Goal: Check status: Check status

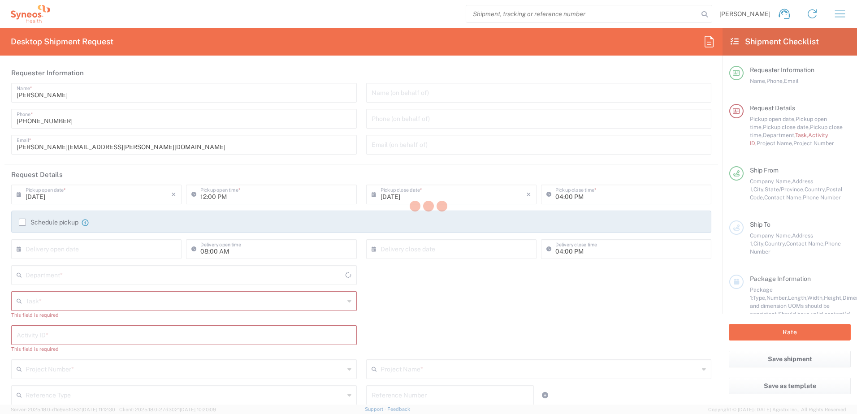
type input "[GEOGRAPHIC_DATA]"
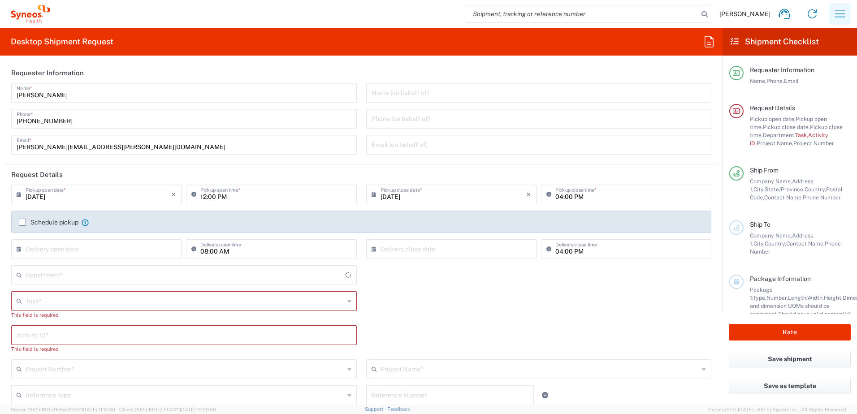
type input "4510"
click at [840, 11] on icon "button" at bounding box center [840, 13] width 10 height 7
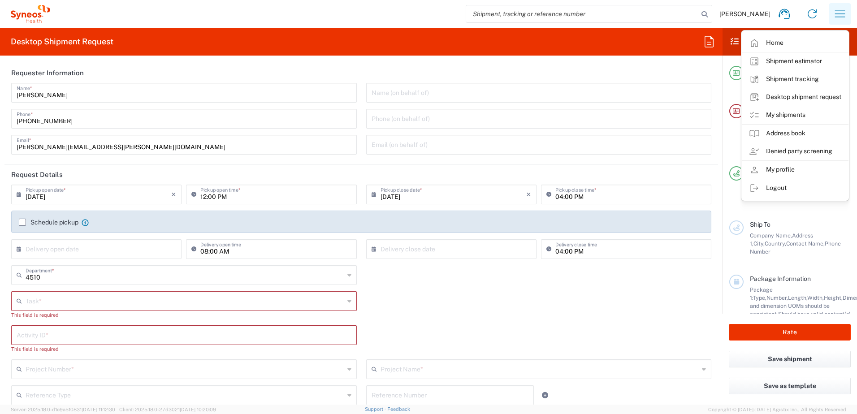
type input "Syneos Health Canada LP- [GEOGRAPHIC_DATA]"
click at [779, 117] on link "My shipments" at bounding box center [795, 115] width 107 height 18
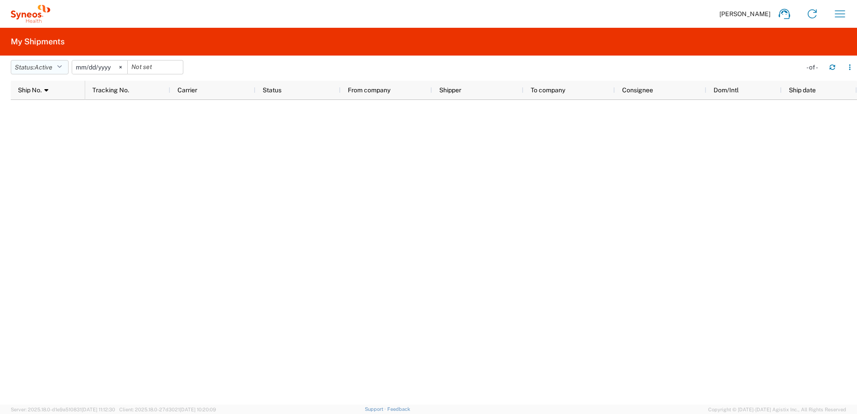
click at [48, 66] on span "Active" at bounding box center [44, 67] width 18 height 7
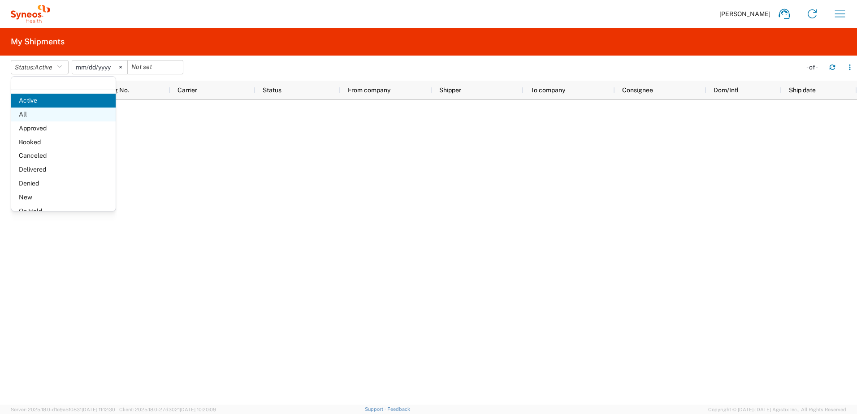
click at [54, 115] on span "All" at bounding box center [63, 115] width 104 height 14
